Goal: Information Seeking & Learning: Learn about a topic

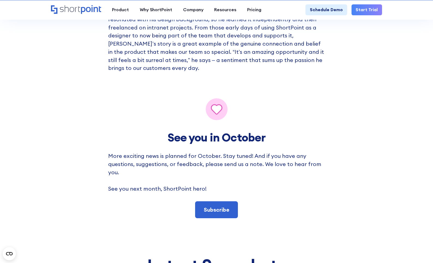
scroll to position [2209, 0]
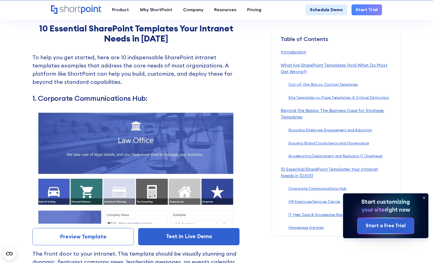
scroll to position [2509, 0]
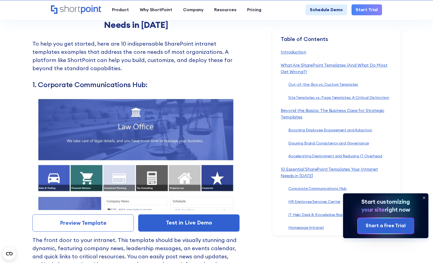
click at [122, 80] on h3 "1. Corporate Communications Hub:" at bounding box center [135, 84] width 207 height 8
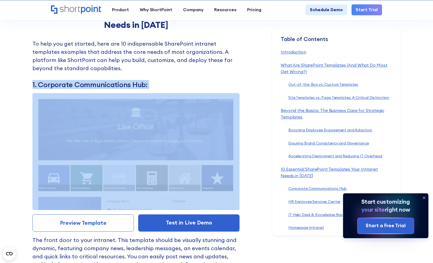
click at [122, 80] on h3 "1. Corporate Communications Hub:" at bounding box center [135, 84] width 207 height 8
click at [115, 80] on h3 "1. Corporate Communications Hub:" at bounding box center [135, 84] width 207 height 8
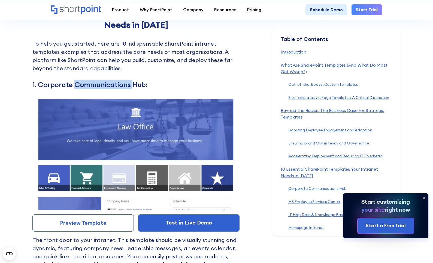
click at [115, 80] on h3 "1. Corporate Communications Hub:" at bounding box center [135, 84] width 207 height 8
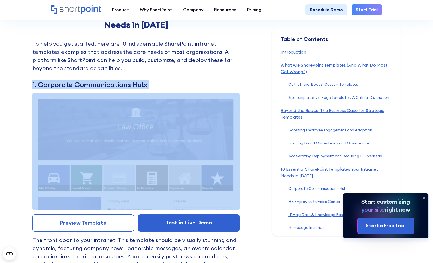
drag, startPoint x: 115, startPoint y: 65, endPoint x: 112, endPoint y: 65, distance: 2.7
click at [114, 80] on h3 "1. Corporate Communications Hub:" at bounding box center [135, 84] width 207 height 8
click at [109, 80] on h3 "1. Corporate Communications Hub:" at bounding box center [135, 84] width 207 height 8
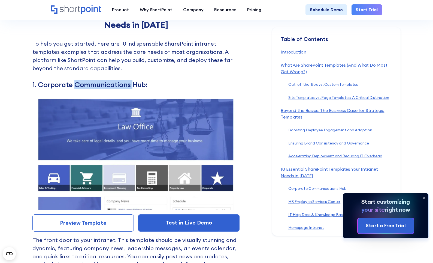
click at [109, 80] on h3 "1. Corporate Communications Hub:" at bounding box center [135, 84] width 207 height 8
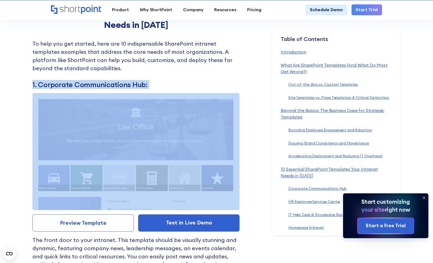
click at [109, 80] on h3 "1. Corporate Communications Hub:" at bounding box center [135, 84] width 207 height 8
click at [99, 80] on h3 "1. Corporate Communications Hub:" at bounding box center [135, 84] width 207 height 8
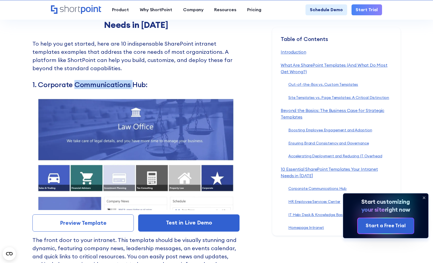
click at [99, 80] on h3 "1. Corporate Communications Hub:" at bounding box center [135, 84] width 207 height 8
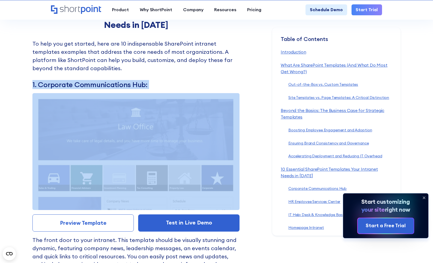
drag, startPoint x: 99, startPoint y: 64, endPoint x: 92, endPoint y: 63, distance: 7.1
click at [98, 80] on h3 "1. Corporate Communications Hub:" at bounding box center [135, 84] width 207 height 8
click at [92, 80] on h3 "1. Corporate Communications Hub:" at bounding box center [135, 84] width 207 height 8
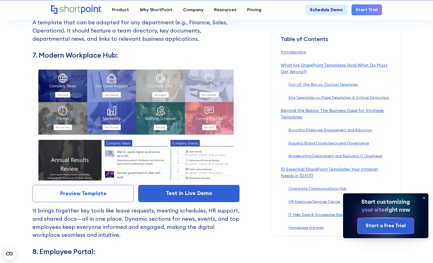
scroll to position [3845, 0]
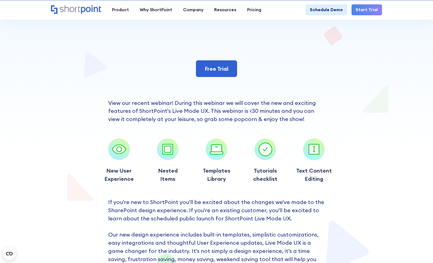
scroll to position [218, 0]
click at [58, 61] on div at bounding box center [217, 26] width 332 height 489
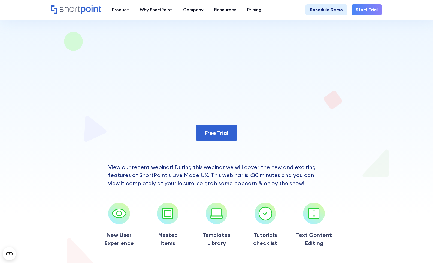
scroll to position [164, 0]
